Goal: Task Accomplishment & Management: Complete application form

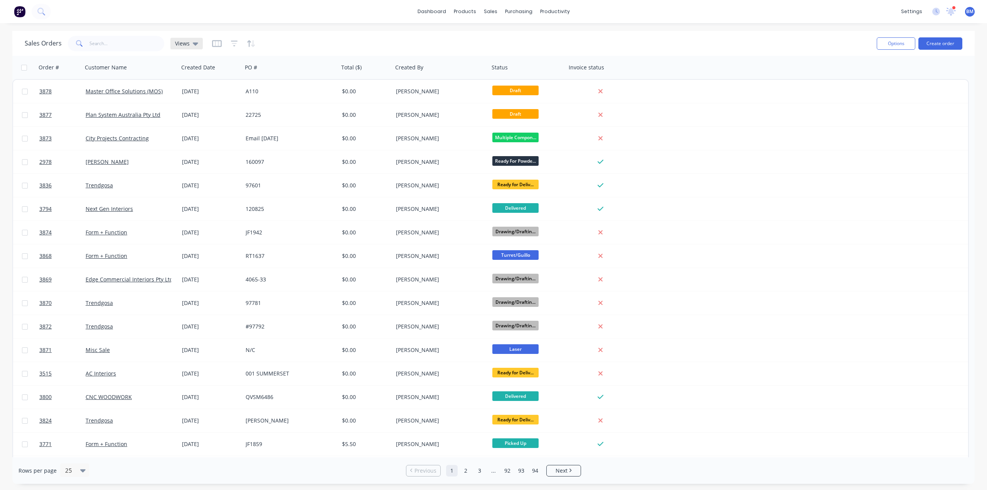
click at [193, 41] on icon at bounding box center [195, 43] width 5 height 8
click at [193, 123] on button "drafts" at bounding box center [217, 124] width 88 height 9
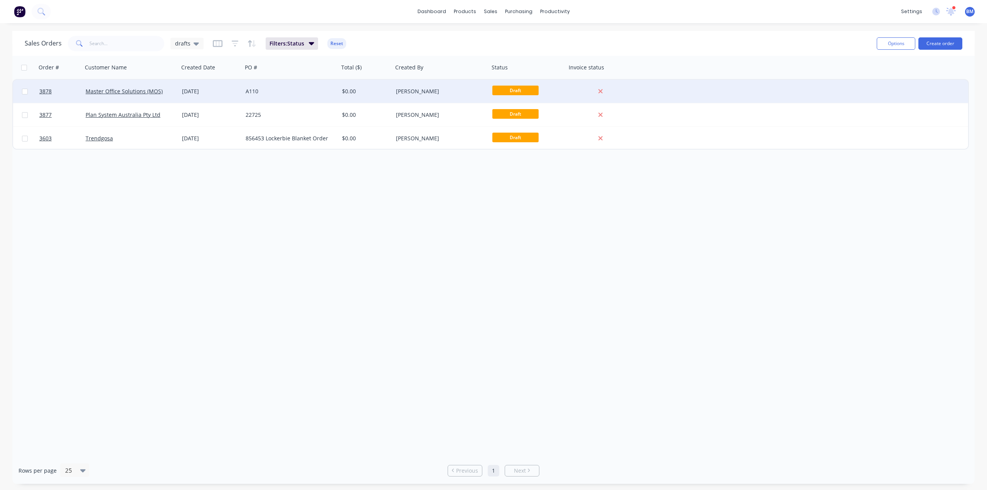
click at [173, 94] on div "Master Office Solutions (MOS)" at bounding box center [131, 92] width 90 height 8
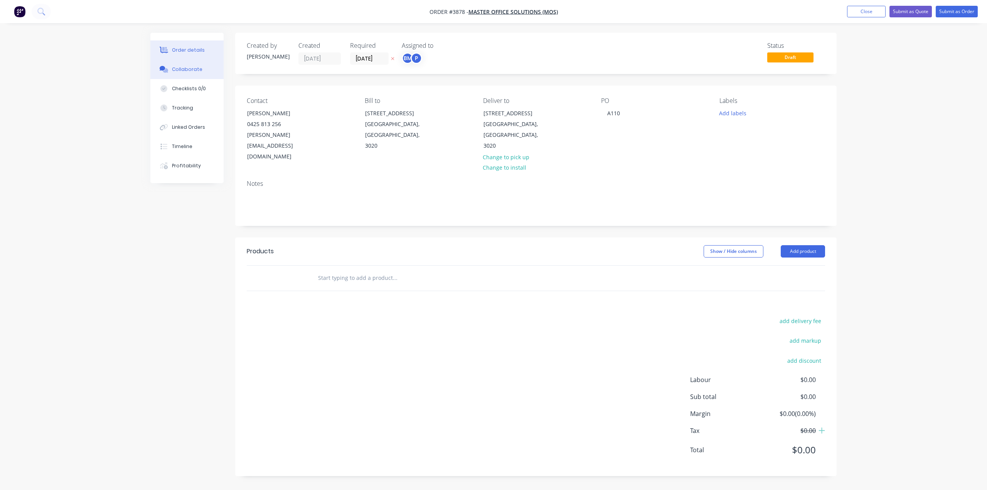
click at [173, 76] on button "Collaborate" at bounding box center [186, 69] width 73 height 19
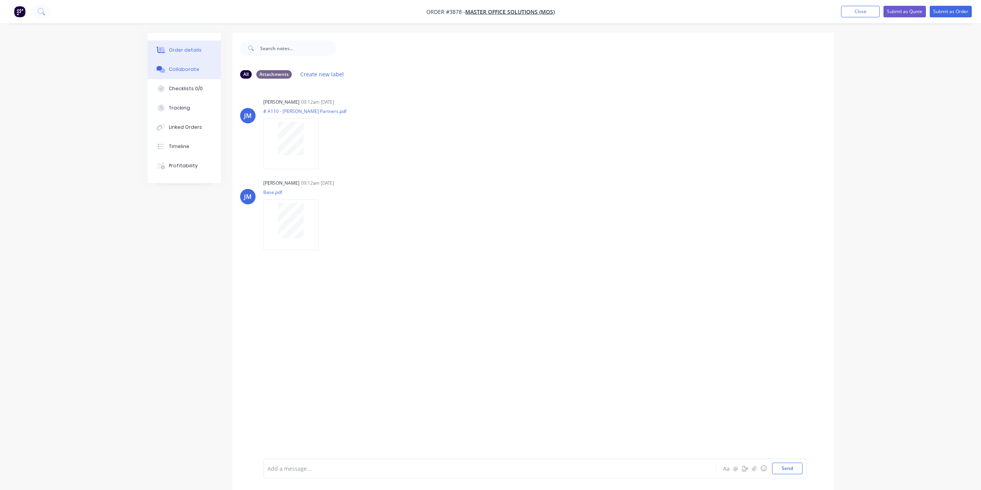
click at [204, 40] on button "Order details" at bounding box center [184, 49] width 73 height 19
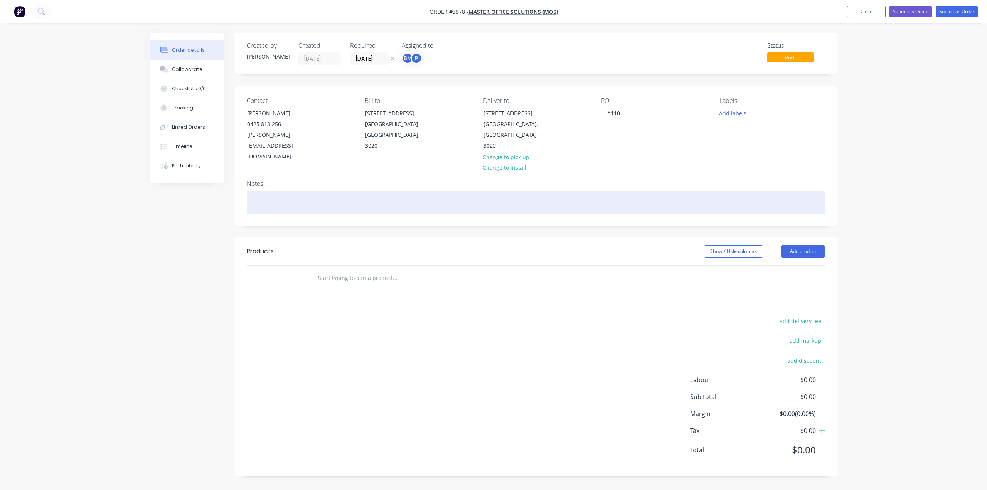
click at [329, 191] on div at bounding box center [536, 203] width 578 height 24
paste div
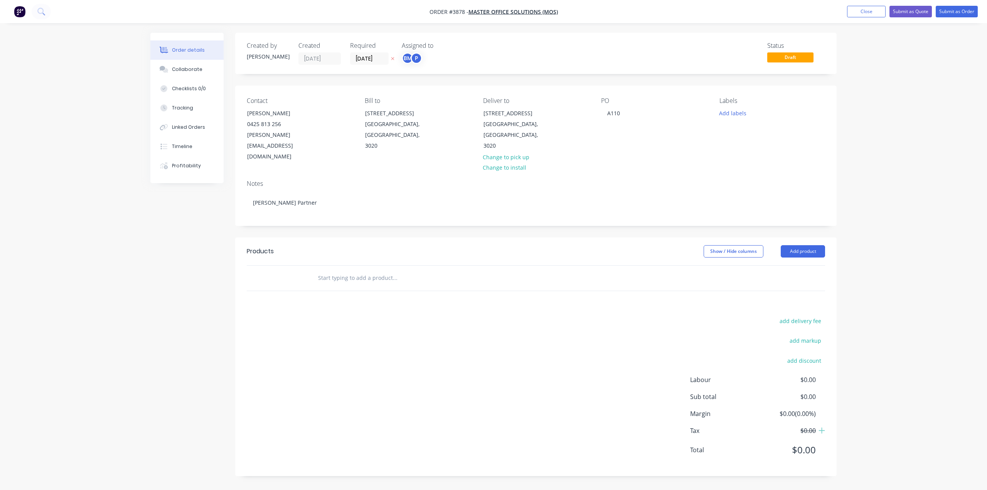
click at [167, 337] on div "Created by [PERSON_NAME] Created [DATE] Required [DATE] Assigned to BM P Status…" at bounding box center [493, 260] width 686 height 455
click at [356, 57] on input "[DATE]" at bounding box center [369, 59] width 38 height 12
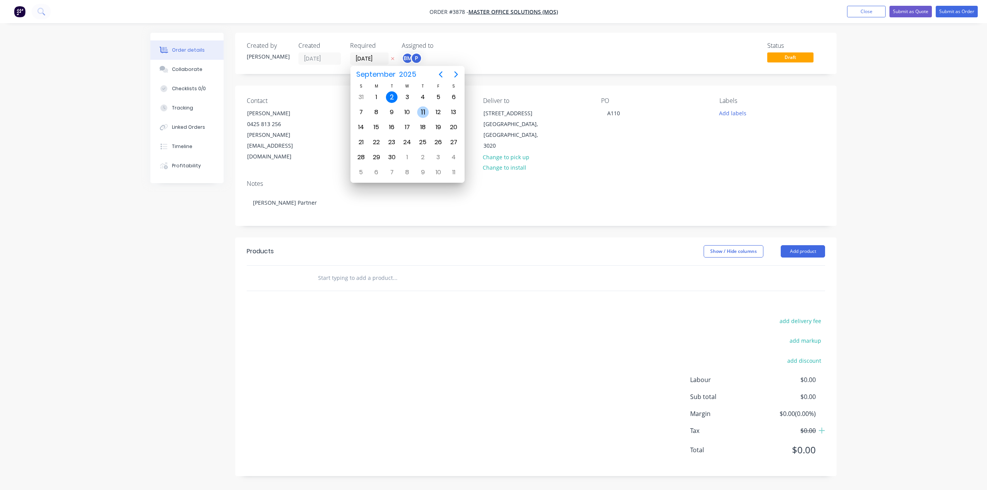
click at [426, 113] on div "11" at bounding box center [423, 112] width 12 height 12
type input "[DATE]"
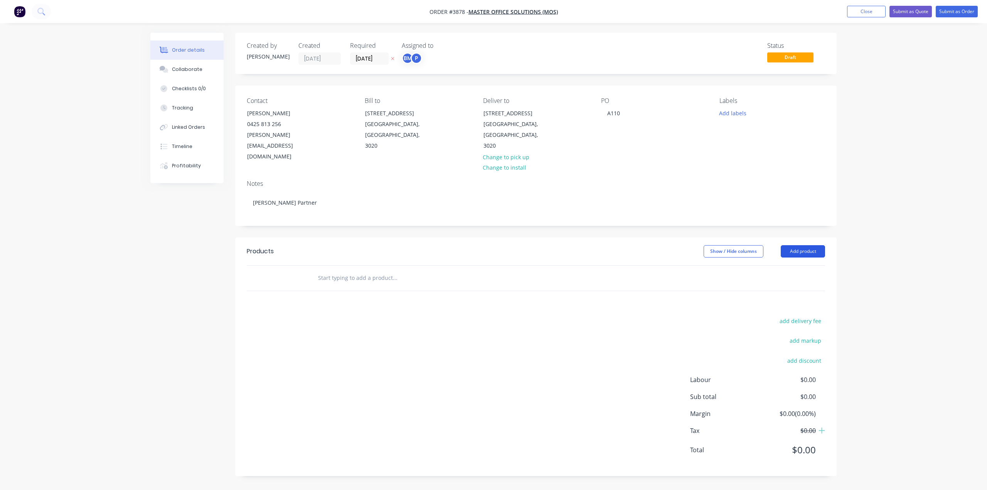
click at [817, 245] on button "Add product" at bounding box center [803, 251] width 44 height 12
click at [789, 265] on div "Product catalogue" at bounding box center [788, 270] width 59 height 11
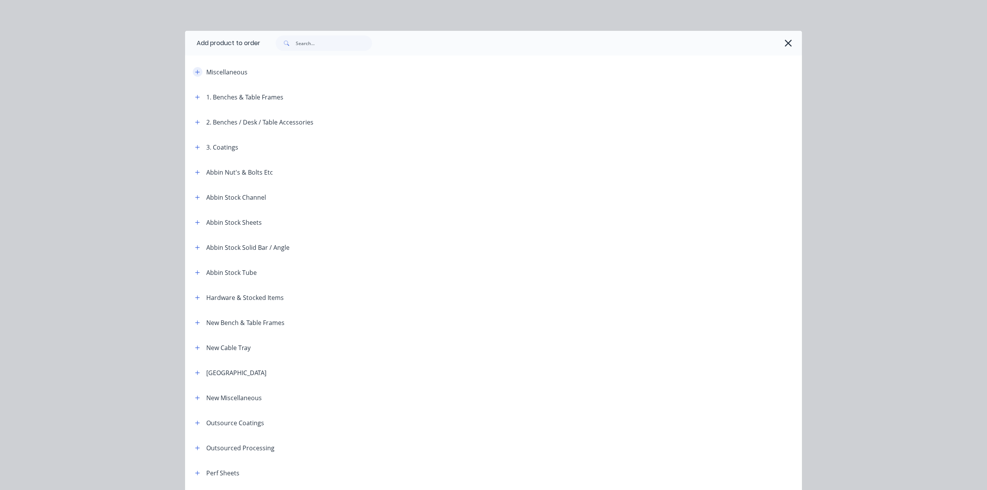
click at [193, 74] on button "button" at bounding box center [198, 72] width 10 height 10
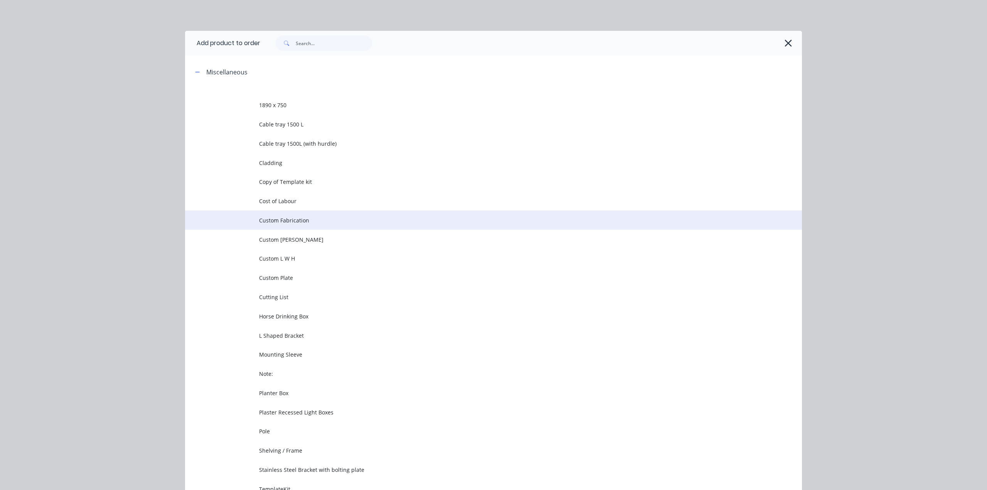
click at [271, 221] on span "Custom Fabrication" at bounding box center [476, 220] width 434 height 8
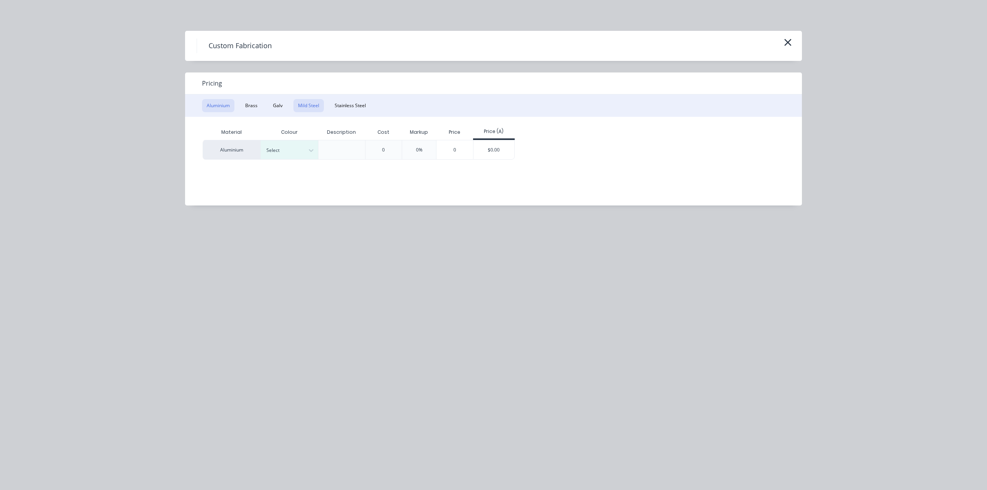
click at [315, 105] on button "Mild Steel" at bounding box center [308, 105] width 30 height 13
click at [427, 151] on div "$0.00" at bounding box center [436, 149] width 41 height 19
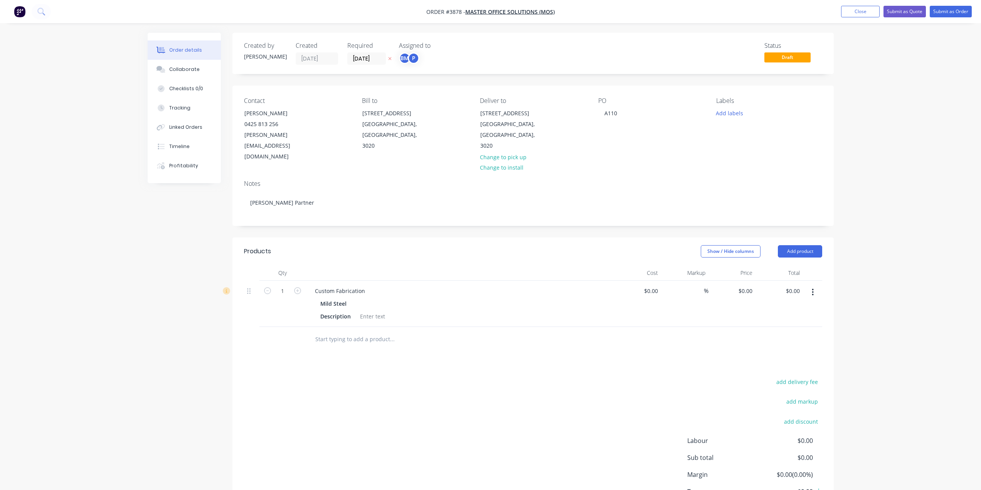
click at [337, 281] on div "Custom Fabrication Mild Steel Description" at bounding box center [460, 304] width 308 height 46
drag, startPoint x: 313, startPoint y: 265, endPoint x: 390, endPoint y: 257, distance: 77.4
click at [387, 281] on div "Custom Fabrication Mild Steel Description" at bounding box center [460, 304] width 308 height 46
paste div
click at [411, 377] on div "add delivery fee add markup add discount Labour $0.00 Sub total $0.00 Margin $0…" at bounding box center [533, 451] width 578 height 149
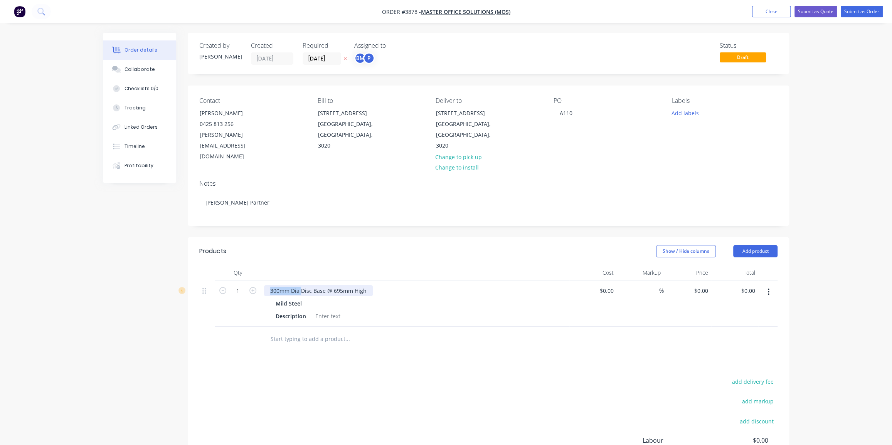
drag, startPoint x: 300, startPoint y: 270, endPoint x: 244, endPoint y: 278, distance: 56.0
click at [244, 281] on div "1 300mm Dia Disc Base @ 695mm High Mild Steel Description $0.00 $0.00 % $0.00 $…" at bounding box center [488, 304] width 578 height 46
click at [334, 285] on div "Disc Base @ 695mm High" at bounding box center [303, 290] width 78 height 11
drag, startPoint x: 366, startPoint y: 268, endPoint x: 570, endPoint y: 262, distance: 204.0
click at [570, 281] on div "1 Disc Base @ 695mm High 300mm Dia Disc Base @ 695mm High Mild Steel Descriptio…" at bounding box center [488, 304] width 578 height 46
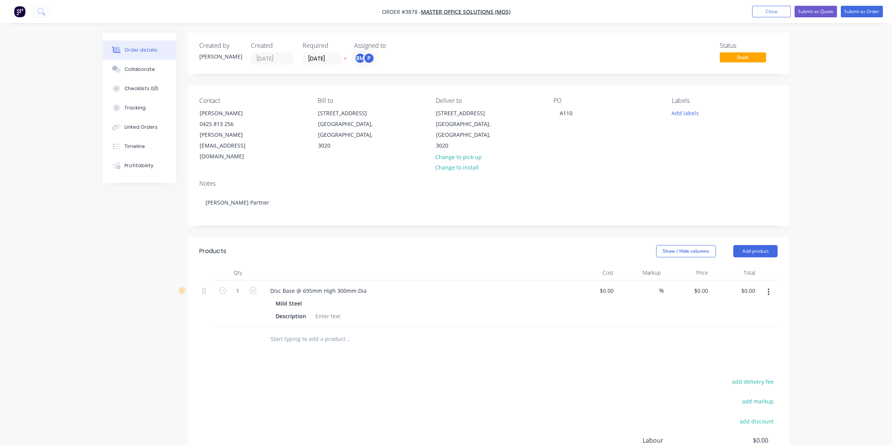
click at [360, 301] on div "Disc Base @ 695mm High 300mm Dia Mild Steel Description" at bounding box center [415, 304] width 308 height 46
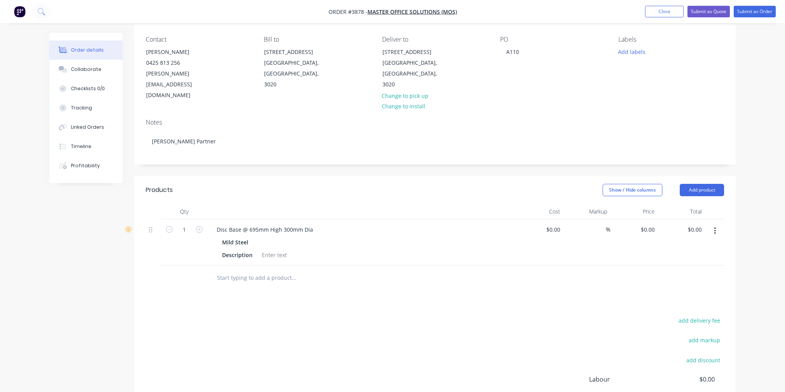
scroll to position [62, 0]
drag, startPoint x: 359, startPoint y: 293, endPoint x: 296, endPoint y: 254, distance: 74.6
click at [357, 291] on div "Products Show / Hide columns Add product Qty Cost Markup Price Total 1 Disc Bas…" at bounding box center [434, 326] width 601 height 300
click at [278, 249] on div at bounding box center [274, 254] width 31 height 11
click at [235, 249] on div "Description" at bounding box center [237, 254] width 37 height 11
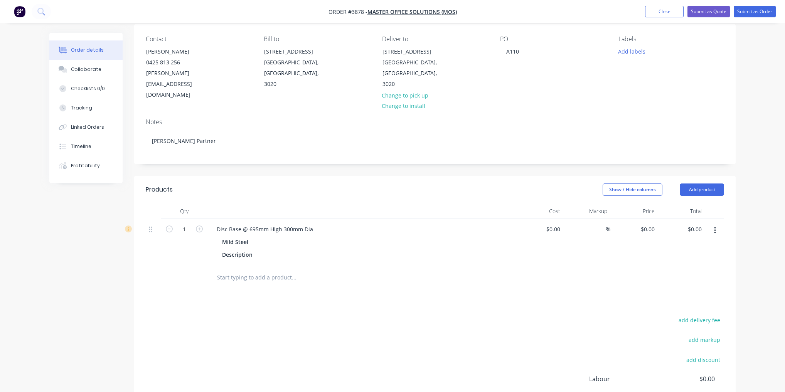
click at [271, 315] on div "add delivery fee add markup add discount Labour $0.00 Sub total $0.00 Margin $0…" at bounding box center [435, 389] width 578 height 149
click at [242, 238] on div "Disc Base @ 695mm High 300mm Dia Mild Steel Description" at bounding box center [361, 242] width 308 height 46
click at [290, 249] on div "Description" at bounding box center [360, 254] width 282 height 11
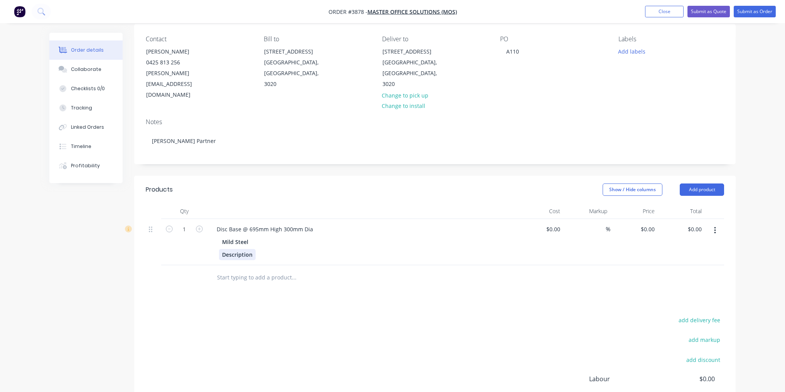
click at [249, 249] on div "Description" at bounding box center [237, 254] width 37 height 11
click at [246, 249] on div "Description" at bounding box center [237, 254] width 37 height 11
click at [241, 249] on div at bounding box center [243, 254] width 12 height 11
click at [254, 279] on div "Products Show / Hide columns Add product Qty Cost Markup Price Total 1 Disc Bas…" at bounding box center [434, 326] width 601 height 300
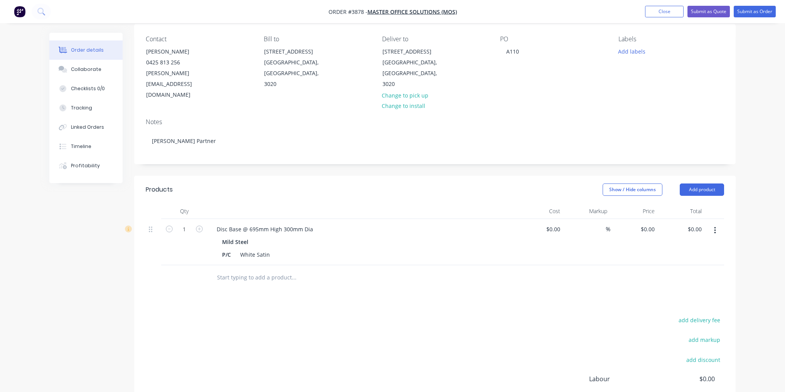
click at [150, 315] on div "add delivery fee add markup add discount Labour $0.00 Sub total $0.00 Margin $0…" at bounding box center [435, 389] width 578 height 149
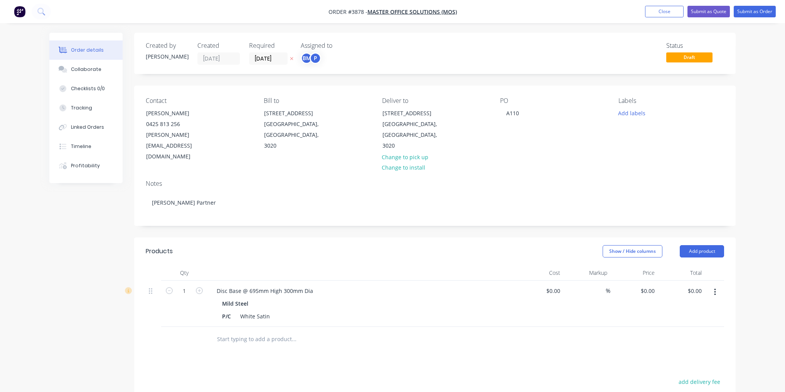
scroll to position [0, 0]
click at [324, 59] on div "BM P" at bounding box center [339, 58] width 77 height 12
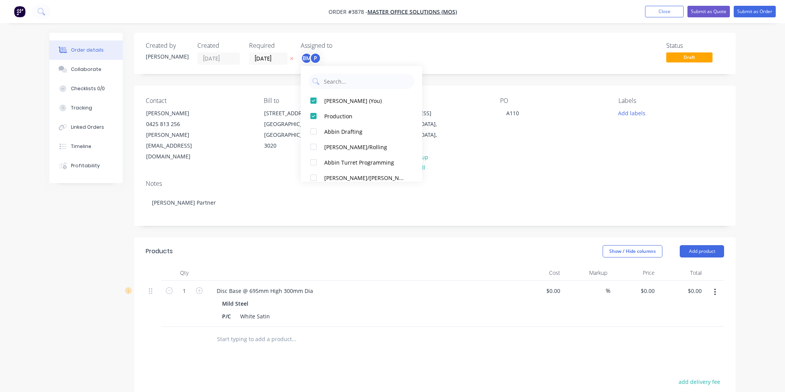
click at [328, 92] on div "[PERSON_NAME] (You) Production Abbin Drafting [PERSON_NAME]/Rolling Abbin Turre…" at bounding box center [361, 124] width 121 height 116
click at [328, 103] on div "[PERSON_NAME] (You)" at bounding box center [365, 101] width 82 height 8
click at [443, 68] on div "Created by [PERSON_NAME] Created [DATE] Required [DATE] Assigned to P Status Dr…" at bounding box center [434, 53] width 601 height 41
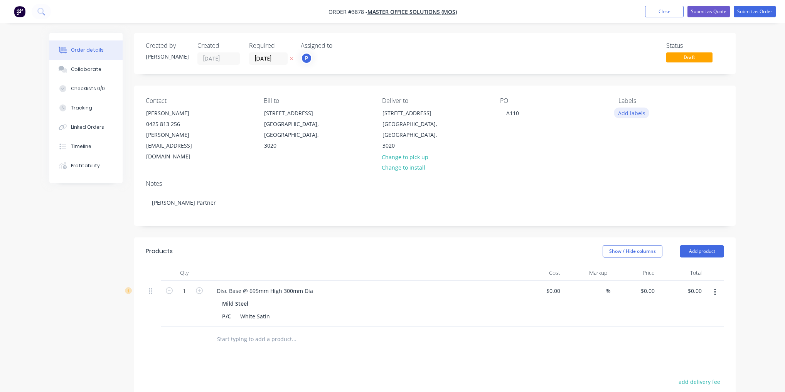
click at [633, 113] on button "Add labels" at bounding box center [631, 113] width 35 height 10
click at [657, 228] on div "A3-Laser" at bounding box center [652, 228] width 26 height 8
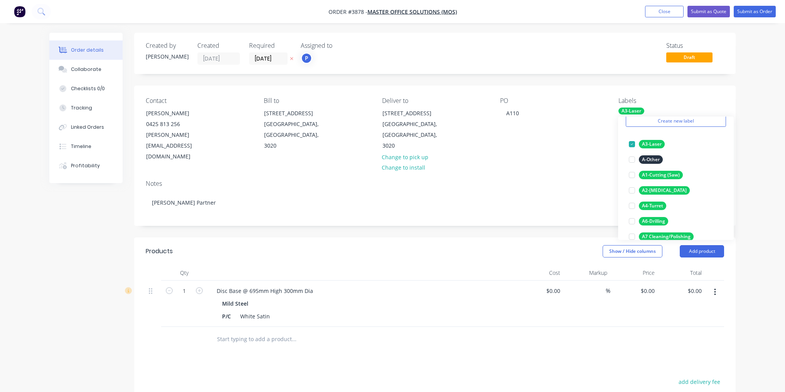
scroll to position [93, 0]
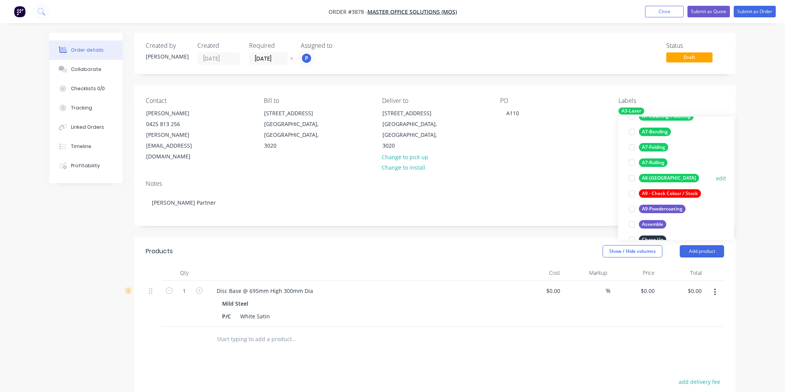
click at [659, 177] on div "A8-[GEOGRAPHIC_DATA]" at bounding box center [669, 178] width 60 height 8
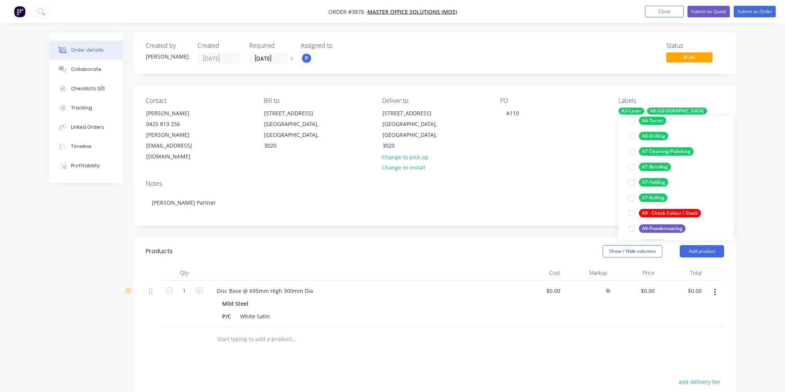
scroll to position [139, 0]
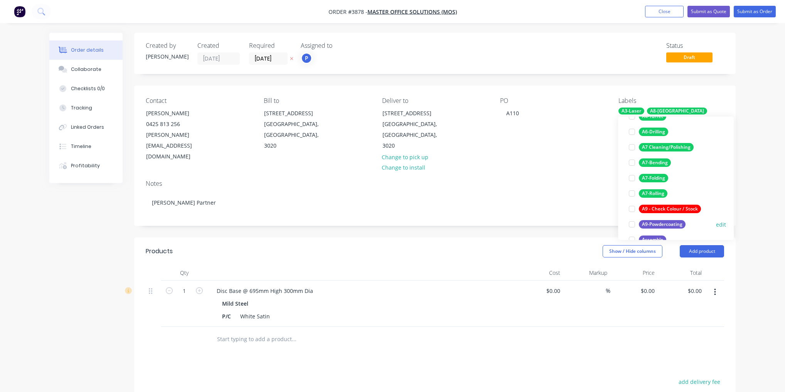
click at [668, 226] on div "A9-Powdercoating" at bounding box center [662, 224] width 47 height 8
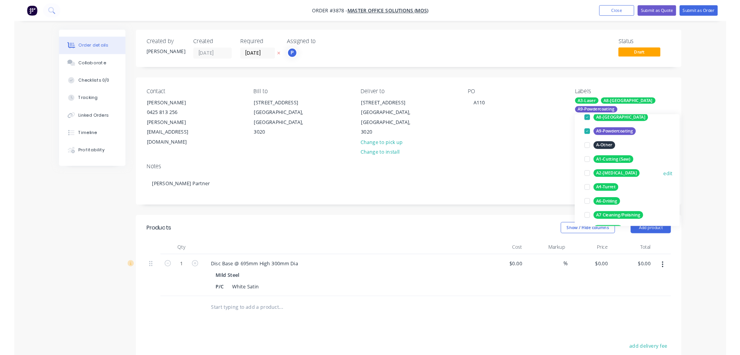
scroll to position [123, 0]
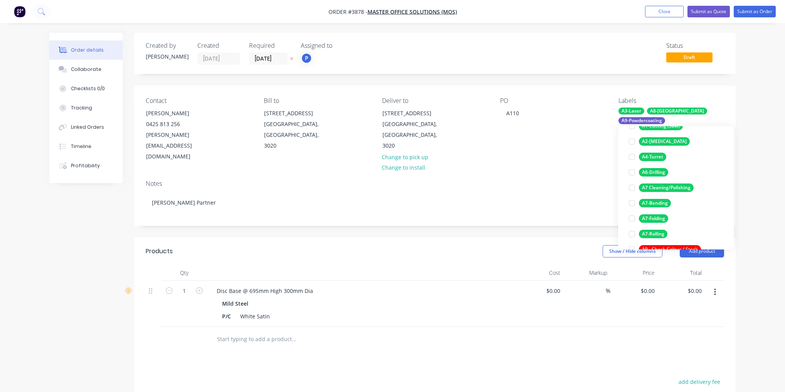
drag, startPoint x: 667, startPoint y: 222, endPoint x: 761, endPoint y: 228, distance: 94.6
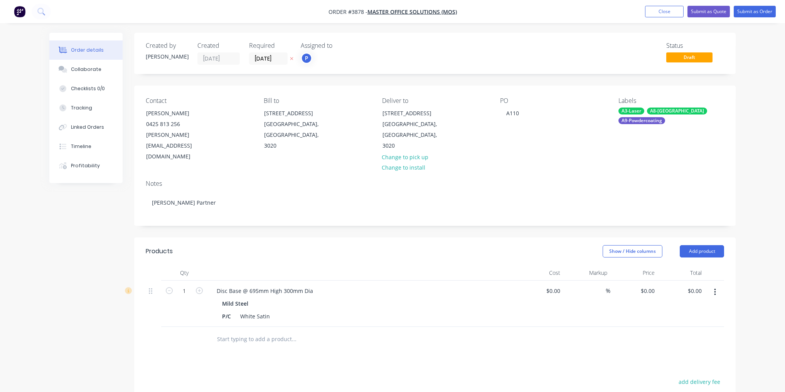
click at [761, 225] on div "Order details Collaborate Checklists 0/0 Tracking Linked Orders Timeline Profit…" at bounding box center [392, 274] width 785 height 549
click at [745, 8] on button "Submit as Order" at bounding box center [755, 12] width 42 height 12
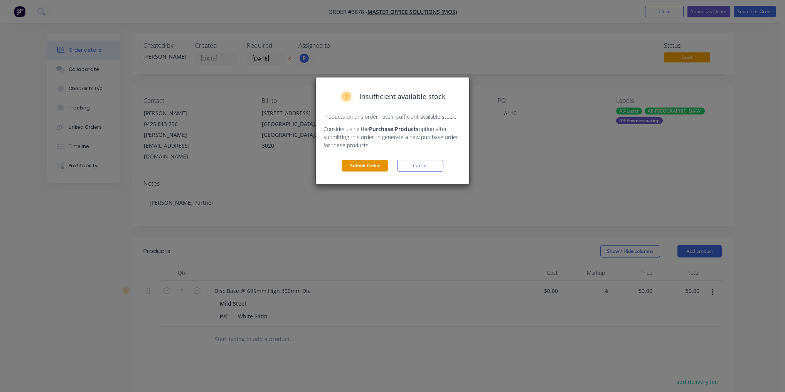
click at [365, 168] on button "Submit Order" at bounding box center [365, 166] width 46 height 12
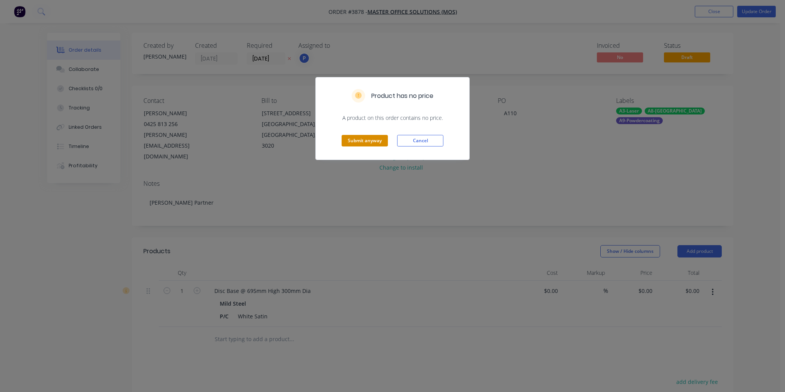
click at [370, 143] on button "Submit anyway" at bounding box center [365, 141] width 46 height 12
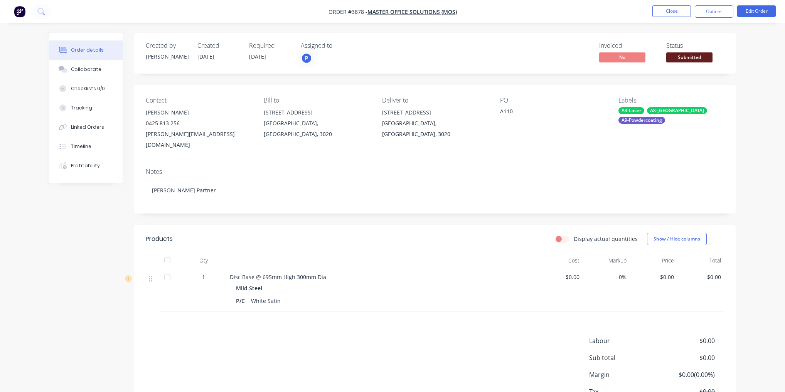
click at [682, 57] on span "Submitted" at bounding box center [689, 57] width 46 height 10
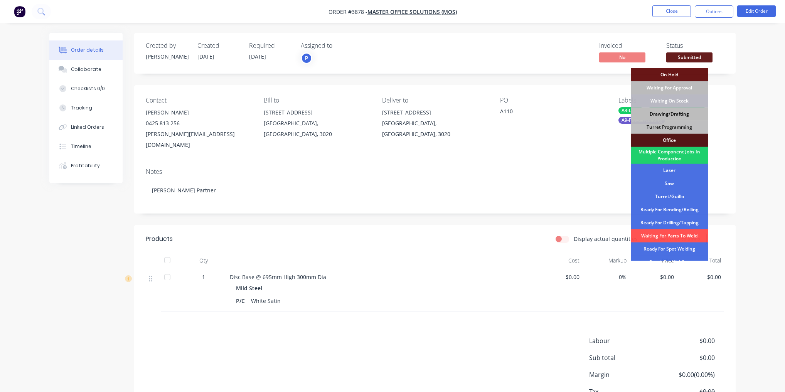
click at [677, 116] on div "Drawing/Drafting" at bounding box center [669, 114] width 77 height 13
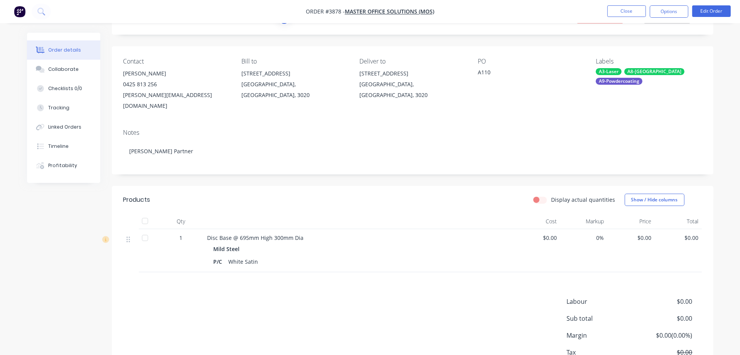
scroll to position [82, 0]
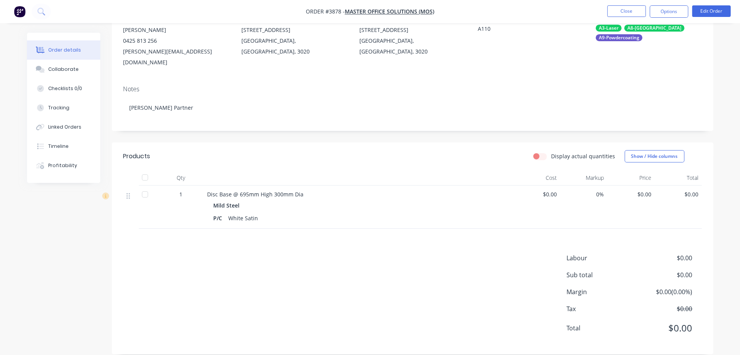
click at [238, 213] on div "White Satin" at bounding box center [244, 218] width 36 height 11
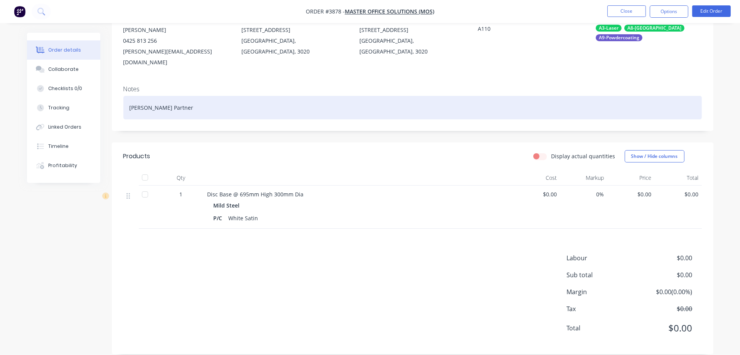
click at [548, 96] on div "[PERSON_NAME] Partner" at bounding box center [412, 108] width 578 height 24
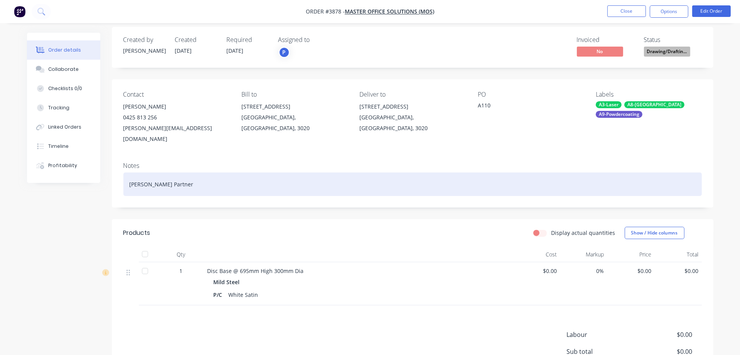
scroll to position [0, 0]
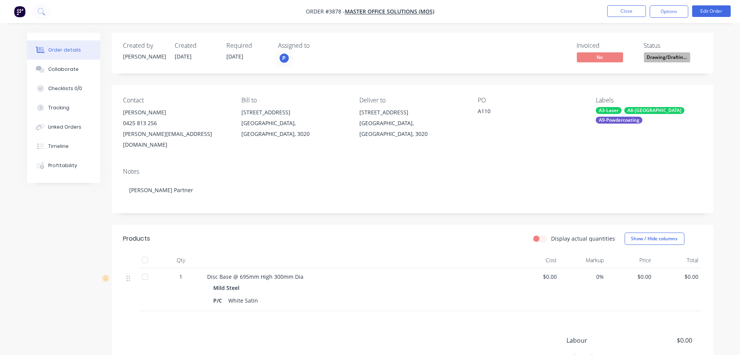
click at [455, 38] on div "Created by [PERSON_NAME] Created [DATE] Required [DATE] Assigned to P Invoiced …" at bounding box center [412, 53] width 601 height 41
click at [666, 9] on button "Options" at bounding box center [669, 11] width 39 height 12
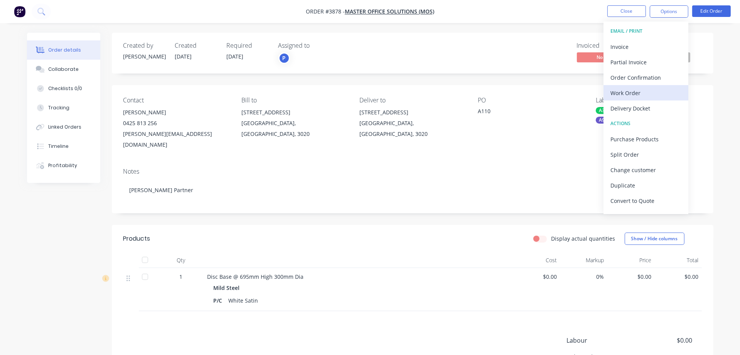
click at [650, 93] on div "Work Order" at bounding box center [645, 93] width 71 height 11
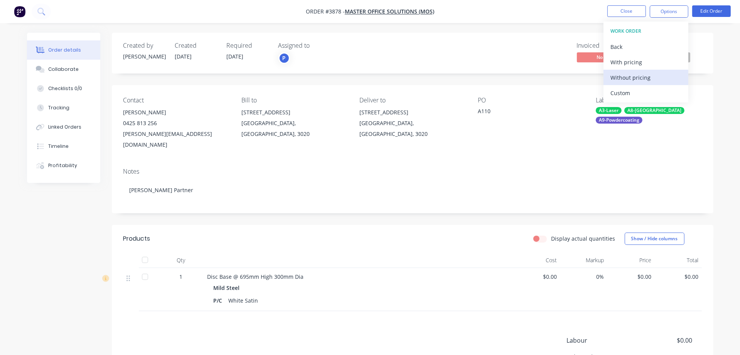
click at [655, 81] on div "Without pricing" at bounding box center [645, 77] width 71 height 11
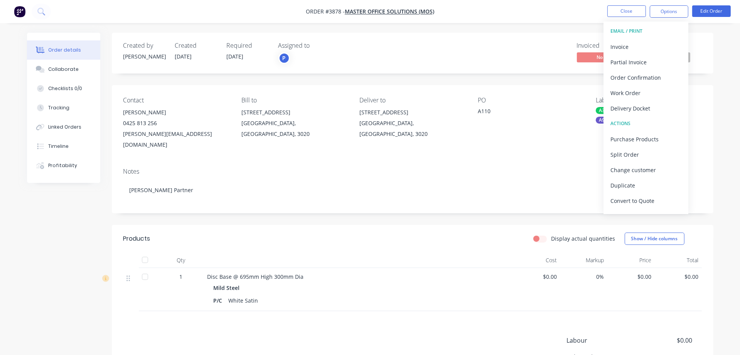
click at [379, 193] on div "Notes [PERSON_NAME] Partner" at bounding box center [412, 188] width 601 height 52
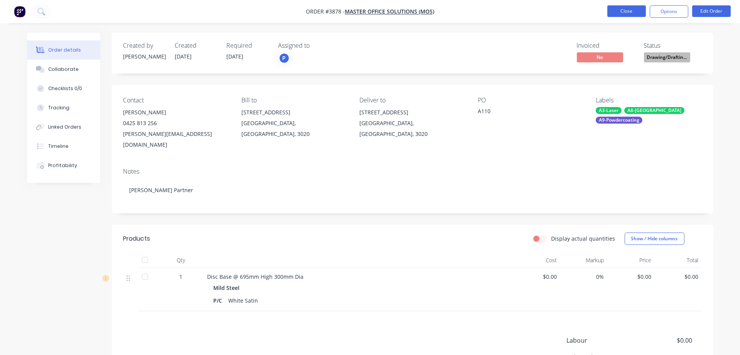
click at [630, 10] on button "Close" at bounding box center [626, 11] width 39 height 12
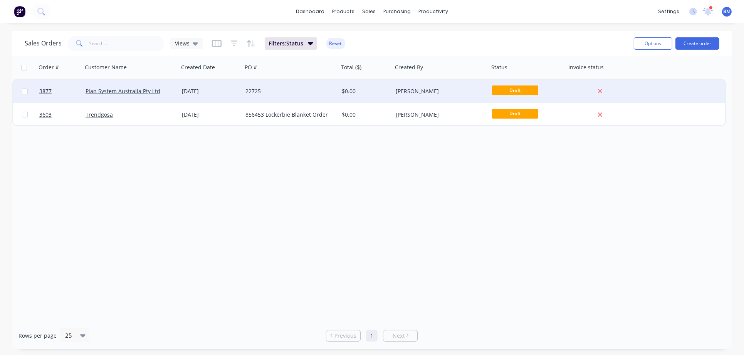
click at [163, 90] on div "Plan System Australia Pty Ltd" at bounding box center [129, 92] width 86 height 8
